Goal: Transaction & Acquisition: Register for event/course

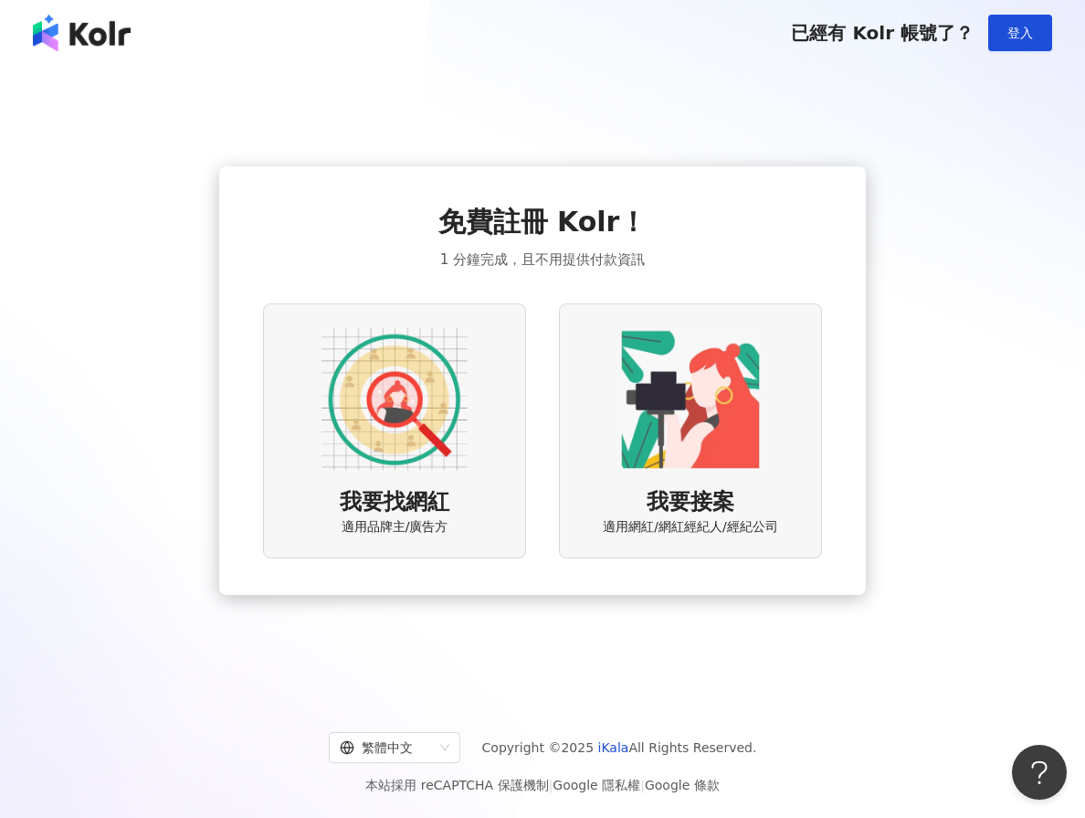
click at [400, 474] on div "我要找網紅 適用品牌主/廣告方" at bounding box center [394, 430] width 263 height 255
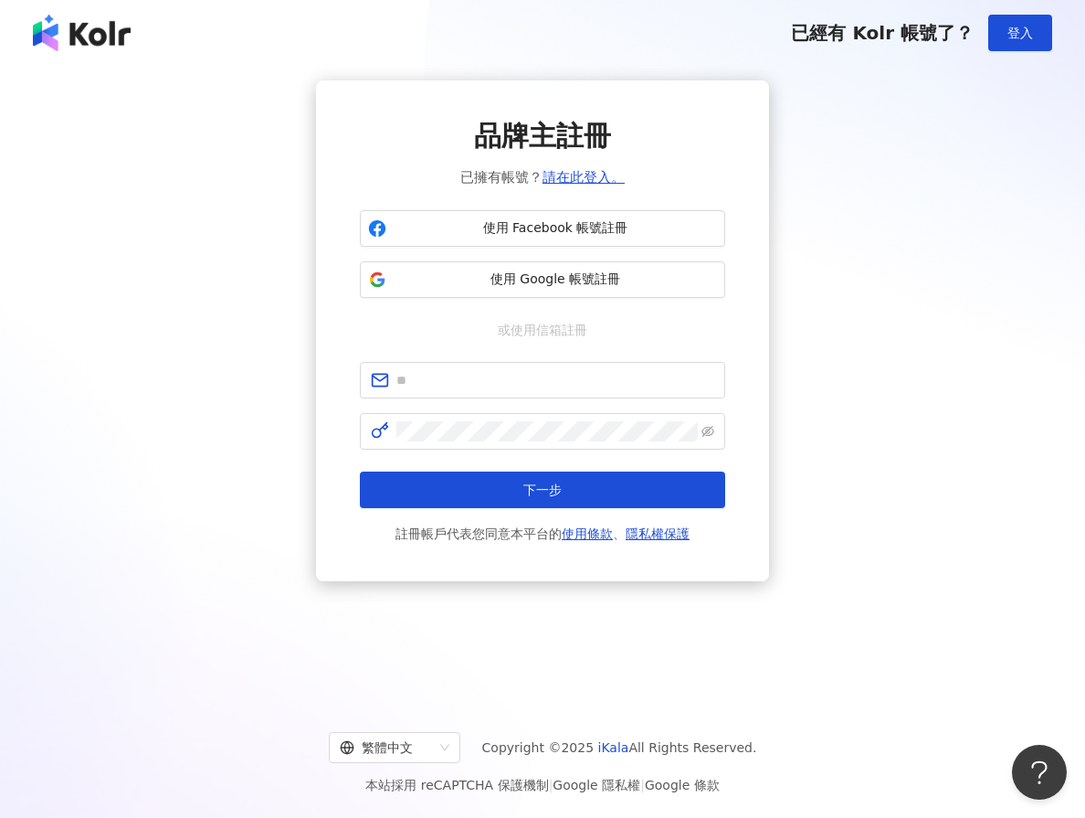
click at [89, 29] on img at bounding box center [82, 33] width 98 height 37
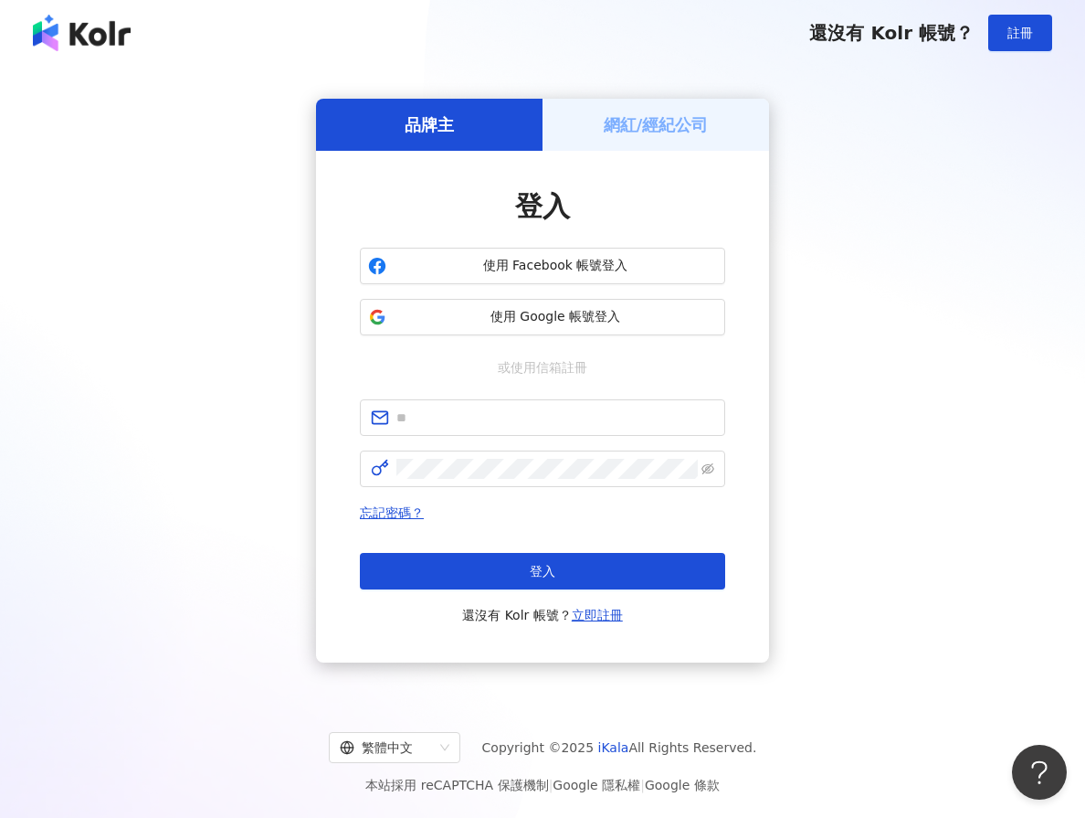
click at [89, 29] on img at bounding box center [82, 33] width 98 height 37
